Goal: Information Seeking & Learning: Learn about a topic

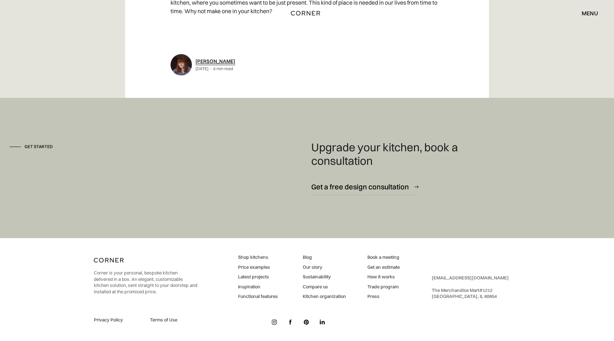
scroll to position [3674, 0]
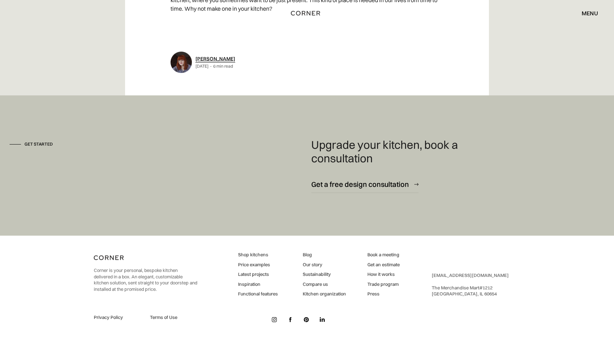
click at [383, 274] on link "How it works" at bounding box center [384, 274] width 32 height 6
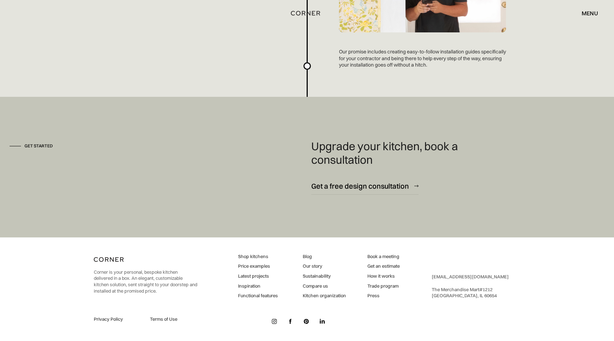
scroll to position [1918, 0]
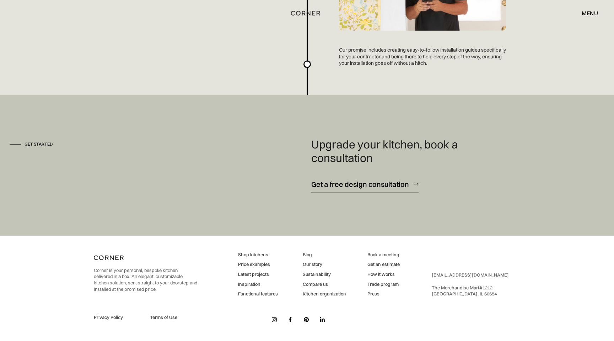
click at [366, 180] on div "Get a free design consultation" at bounding box center [360, 184] width 98 height 10
click at [255, 265] on link "Price examples" at bounding box center [258, 264] width 40 height 6
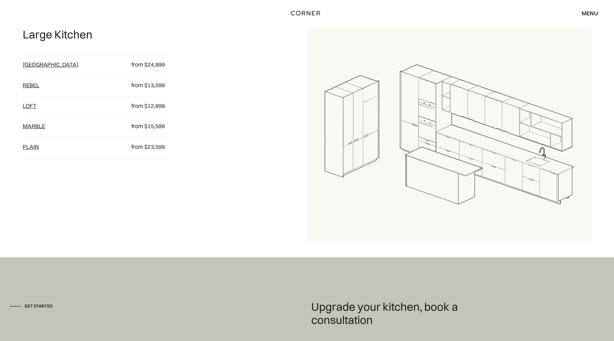
scroll to position [898, 0]
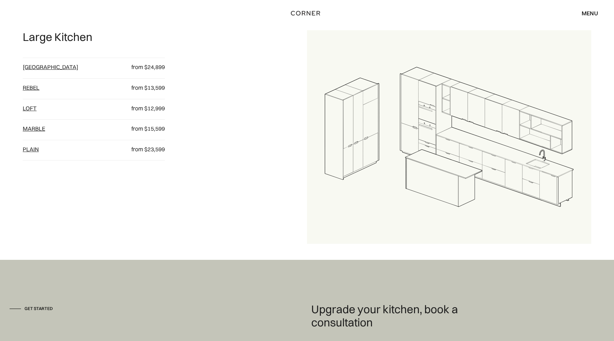
click at [30, 71] on div "[GEOGRAPHIC_DATA]" at bounding box center [70, 68] width 95 height 11
click at [33, 66] on link "[GEOGRAPHIC_DATA]" at bounding box center [50, 66] width 55 height 7
click at [35, 86] on link "Rebel" at bounding box center [31, 87] width 17 height 7
click at [26, 106] on link "loft" at bounding box center [30, 108] width 14 height 7
click at [28, 128] on link "Marble" at bounding box center [34, 128] width 22 height 7
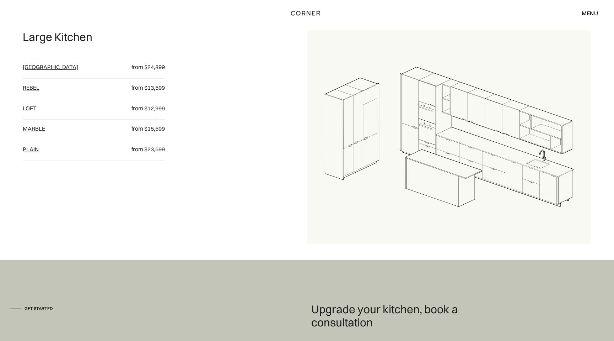
click at [30, 151] on link "plain" at bounding box center [31, 148] width 16 height 7
click at [38, 66] on link "Berlin" at bounding box center [50, 66] width 55 height 7
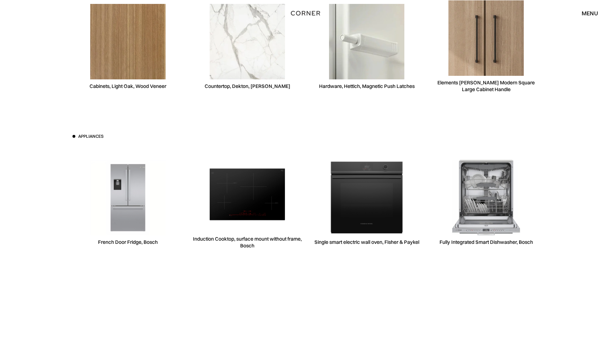
scroll to position [2129, 0]
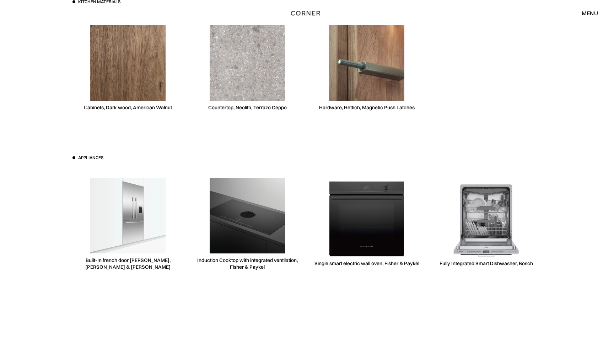
scroll to position [2077, 0]
